Goal: Find specific page/section: Locate a particular part of the current website

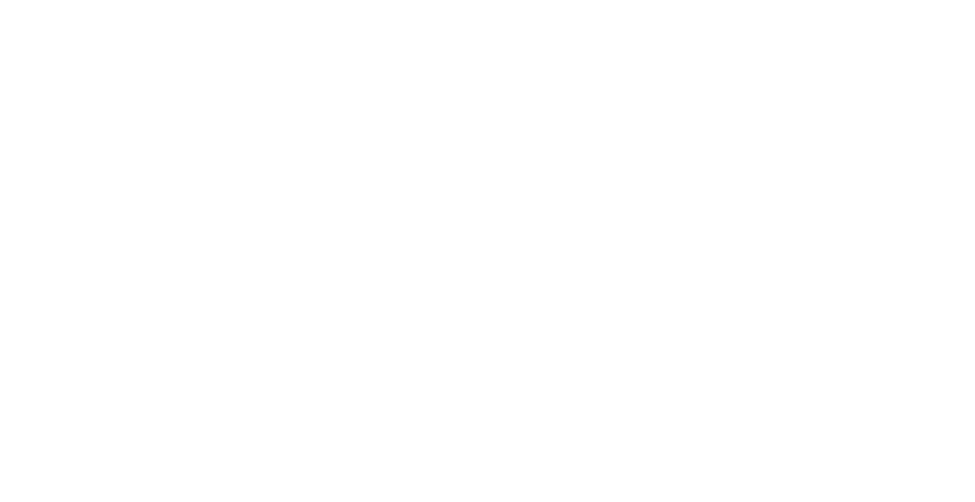
click at [844, 17] on div at bounding box center [487, 251] width 975 height 502
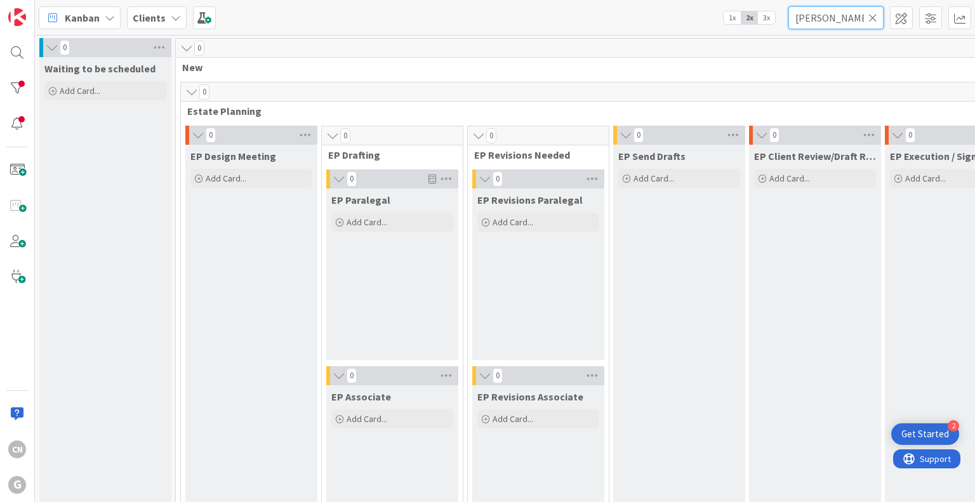
drag, startPoint x: 828, startPoint y: 20, endPoint x: 587, endPoint y: 59, distance: 244.4
click at [587, 59] on div "Kanban Clients 1x 2x 3x [PERSON_NAME] 0 Waiting to be scheduled Add Card... 0 N…" at bounding box center [505, 251] width 940 height 502
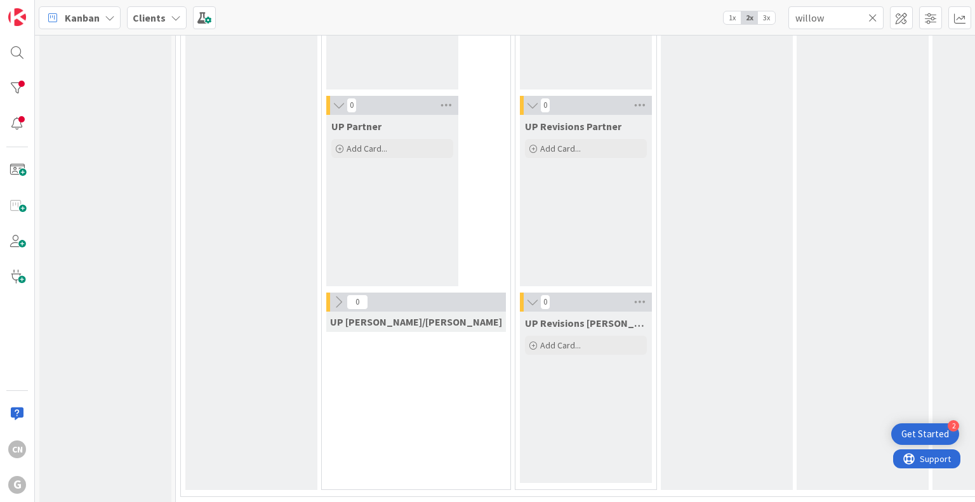
scroll to position [2260, 0]
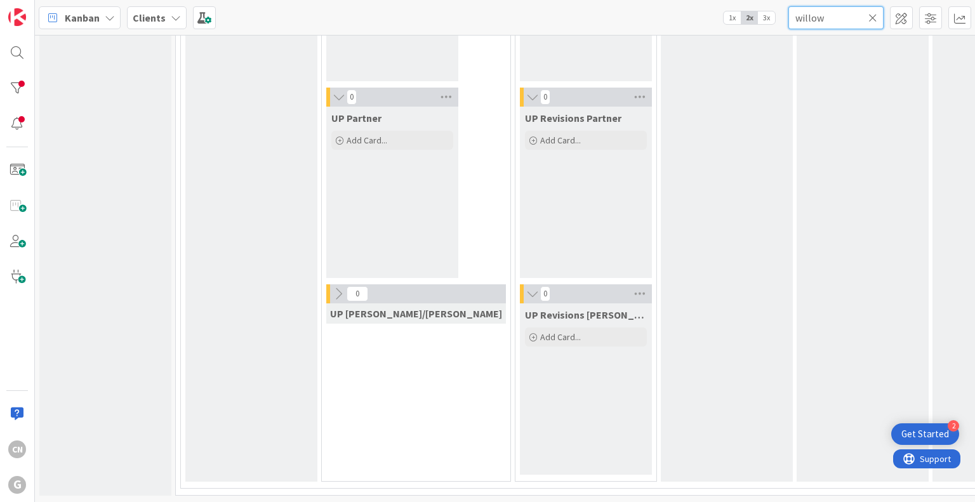
drag, startPoint x: 828, startPoint y: 13, endPoint x: 743, endPoint y: 25, distance: 85.3
click at [743, 25] on div "Kanban Clients 1x 2x 3x willow" at bounding box center [505, 17] width 940 height 35
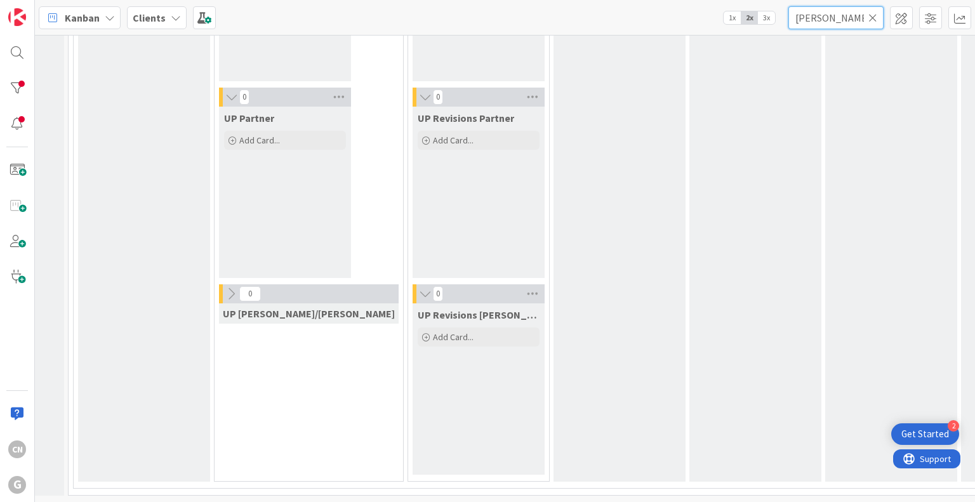
scroll to position [2260, 107]
type input "[PERSON_NAME]"
click at [576, 357] on div "UP Send Drafts Add Card..." at bounding box center [620, 75] width 132 height 812
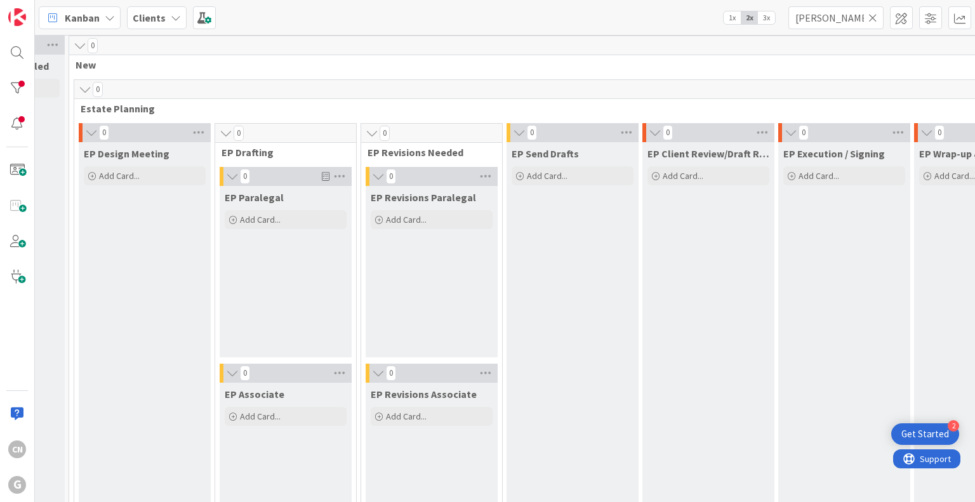
scroll to position [0, 107]
click at [873, 17] on icon at bounding box center [872, 17] width 9 height 11
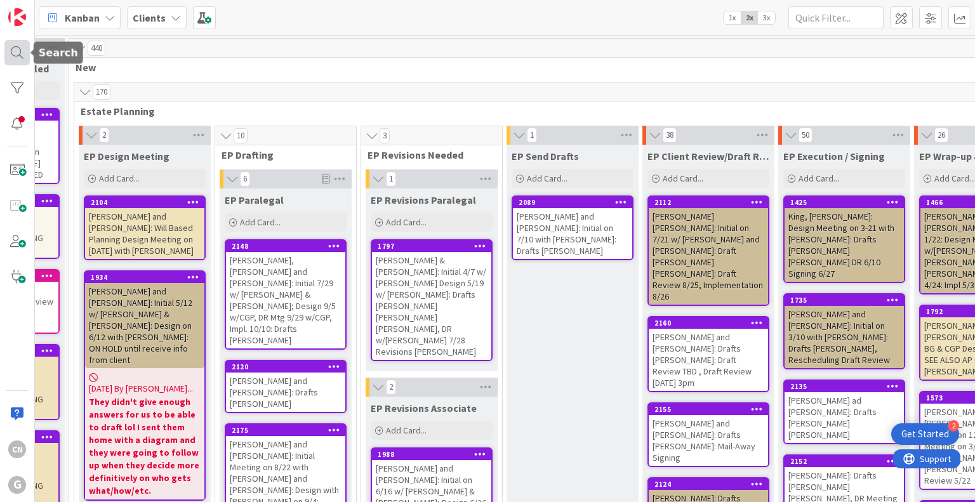
click at [13, 53] on div at bounding box center [16, 52] width 25 height 25
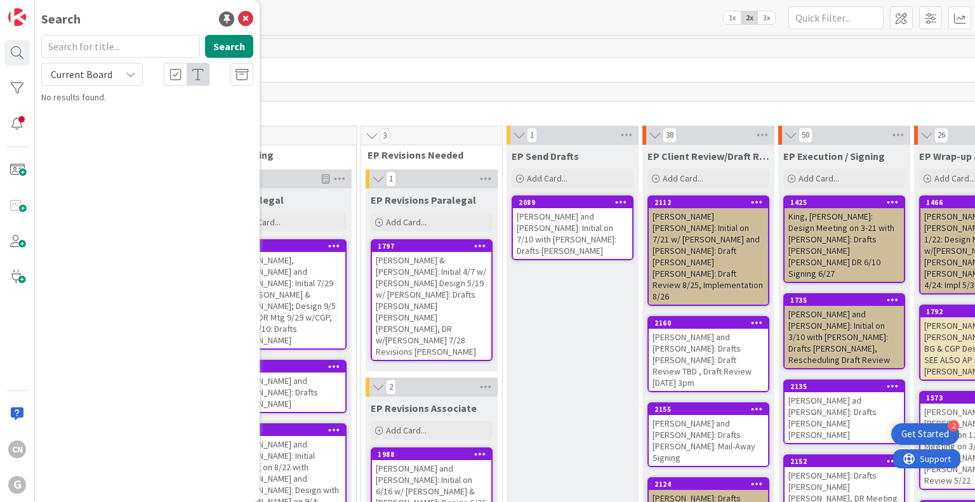
click at [71, 49] on input "text" at bounding box center [120, 46] width 159 height 23
type input "[PERSON_NAME]"
click at [227, 51] on button "Search" at bounding box center [229, 46] width 48 height 23
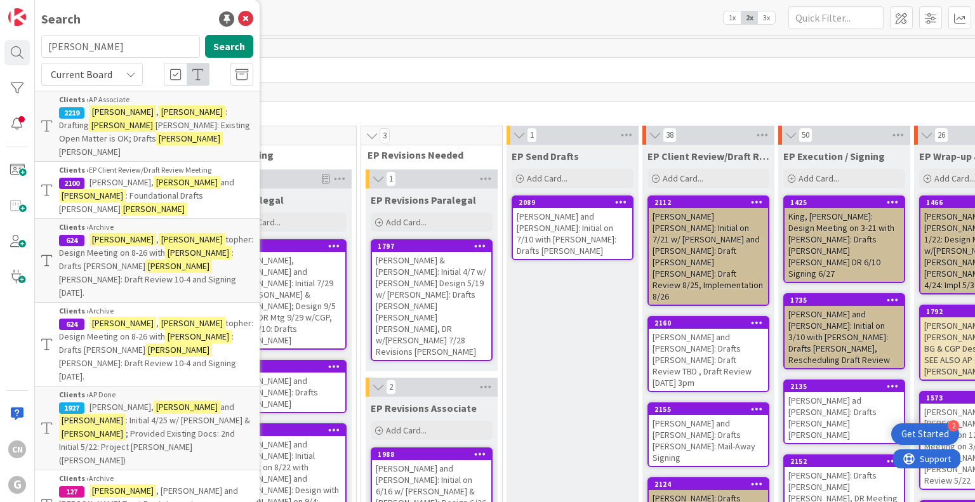
click at [140, 124] on span "[PERSON_NAME]: Existing Open Matter is OK; Drafts" at bounding box center [154, 131] width 191 height 25
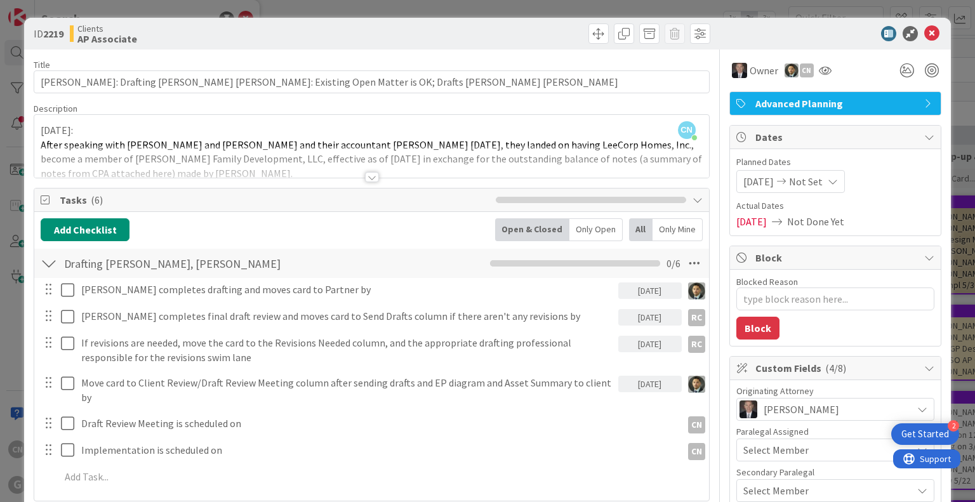
click at [365, 176] on div at bounding box center [372, 177] width 14 height 10
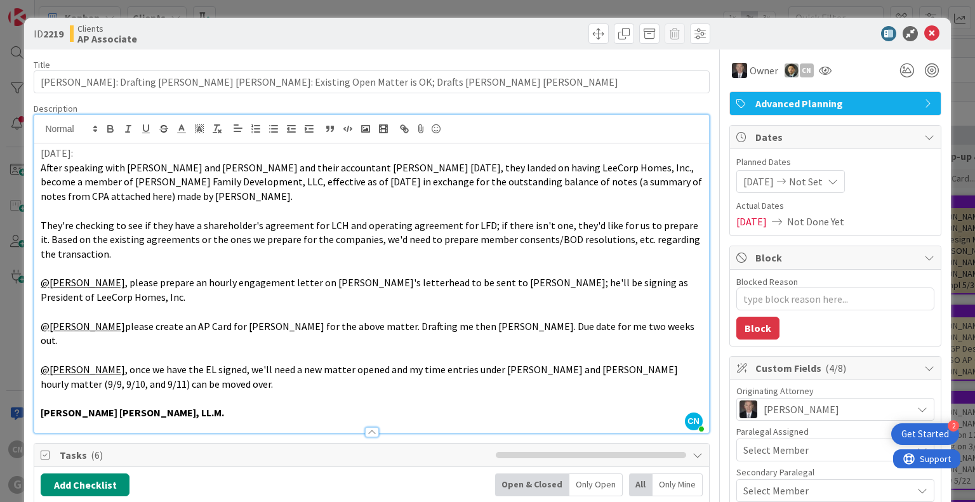
click at [36, 151] on div "[DATE]: After speaking with [PERSON_NAME] and [PERSON_NAME] and their accountan…" at bounding box center [371, 287] width 674 height 289
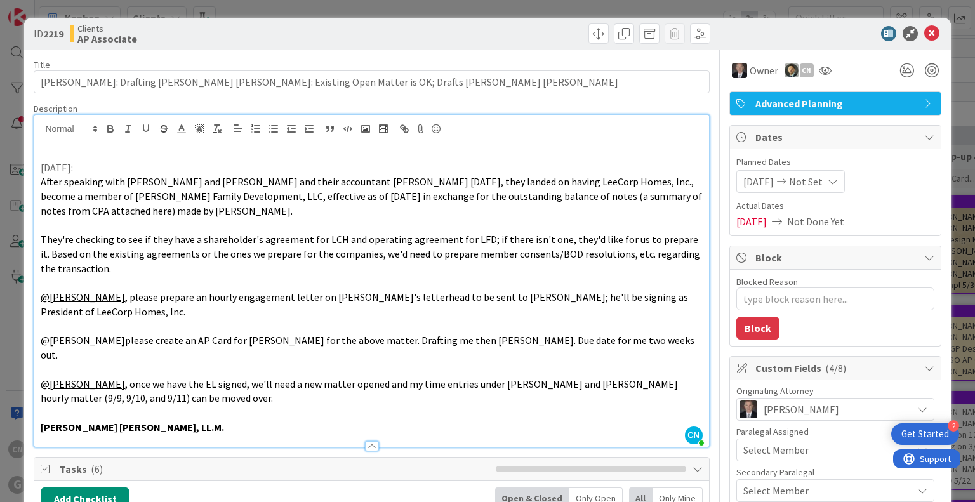
click at [55, 155] on p at bounding box center [371, 153] width 661 height 15
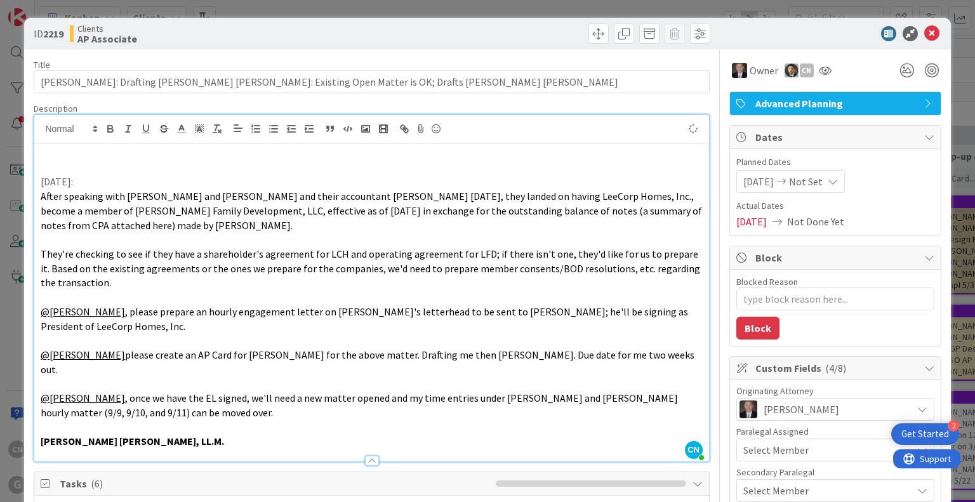
type textarea "x"
drag, startPoint x: 41, startPoint y: 178, endPoint x: 206, endPoint y: 175, distance: 165.1
click at [206, 175] on p "[DATE]:" at bounding box center [371, 182] width 661 height 15
click at [39, 181] on div "[DATE] CNV Notes: No EL needed per CA. [DATE]: After speaking with [PERSON_NAME…" at bounding box center [371, 302] width 674 height 318
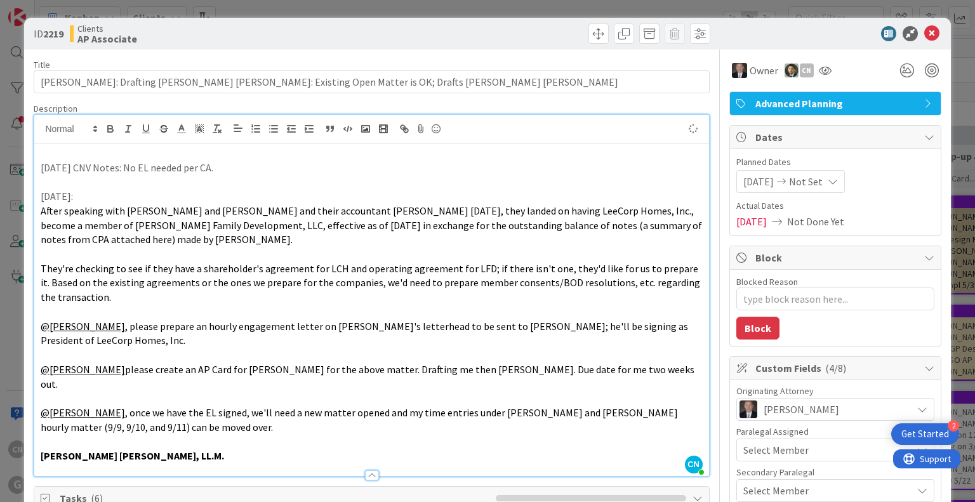
type textarea "x"
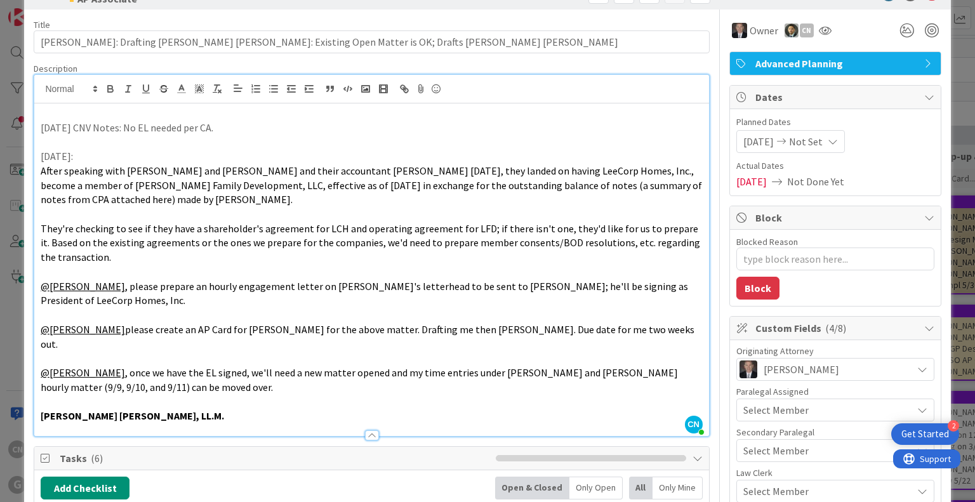
scroll to position [36, 0]
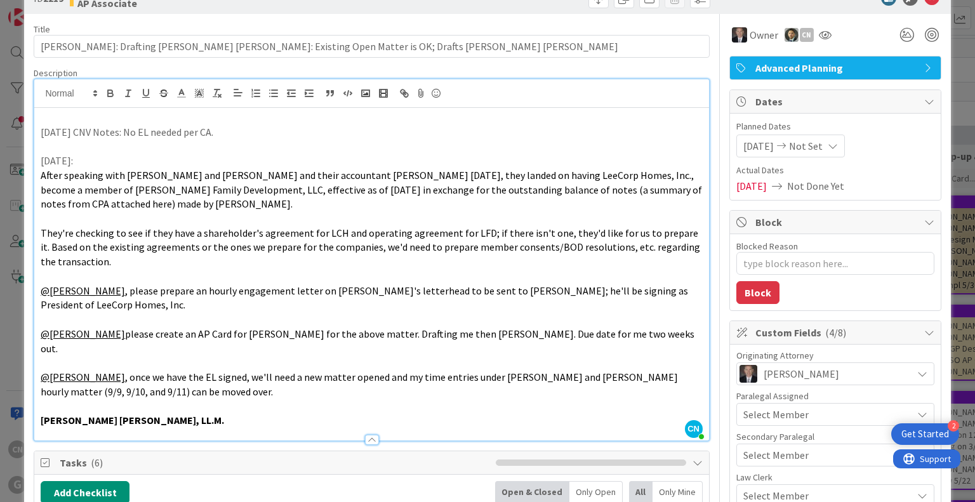
drag, startPoint x: 932, startPoint y: 63, endPoint x: 934, endPoint y: 74, distance: 11.1
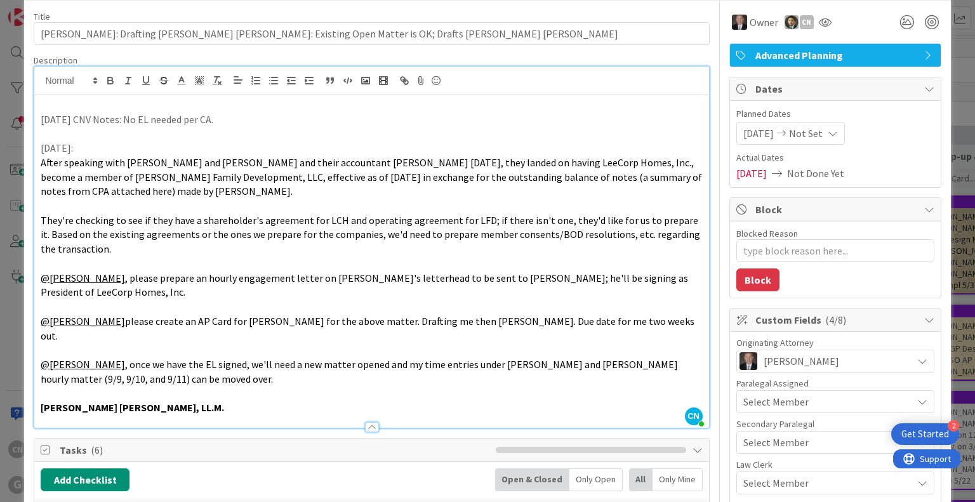
scroll to position [0, 0]
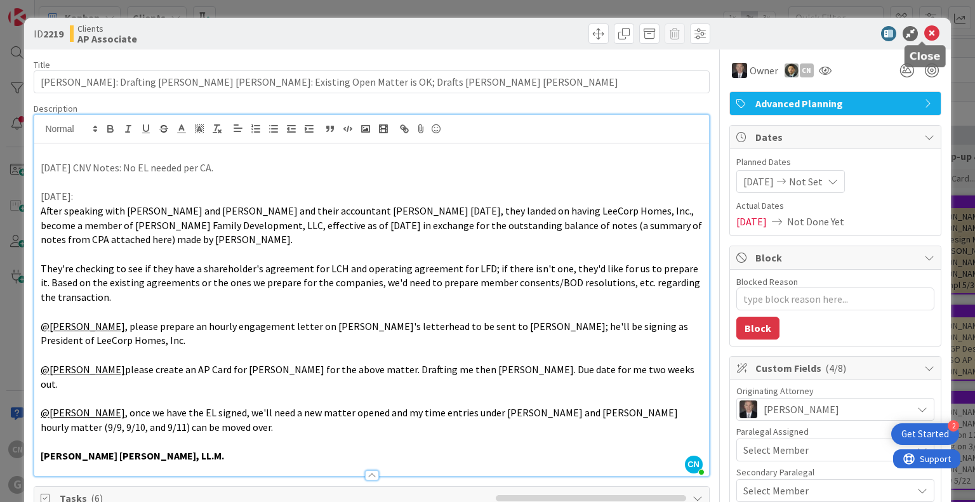
click at [924, 34] on icon at bounding box center [931, 33] width 15 height 15
